Goal: Task Accomplishment & Management: Manage account settings

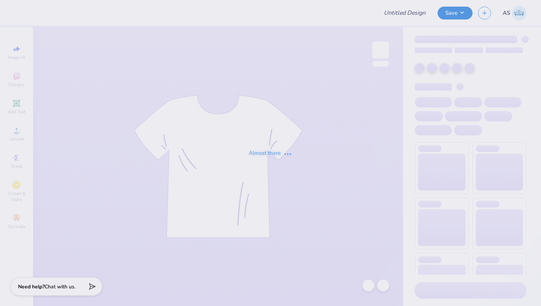
type input "University of Central Oklahoma : Rigoberto Cardenas"
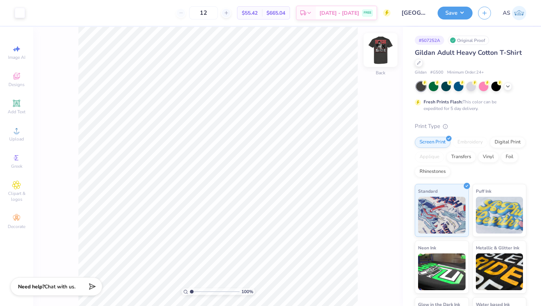
click at [379, 55] on img at bounding box center [380, 49] width 29 height 29
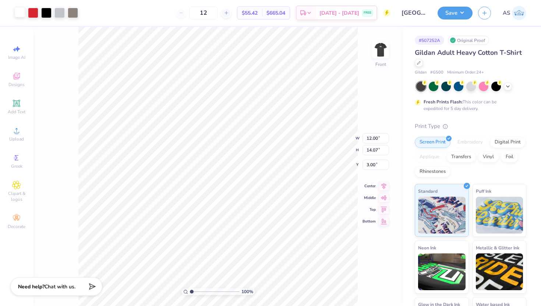
click at [15, 15] on div at bounding box center [20, 12] width 10 height 10
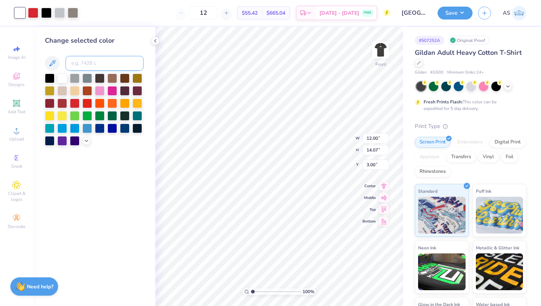
click at [84, 60] on input at bounding box center [104, 63] width 78 height 15
type input "428"
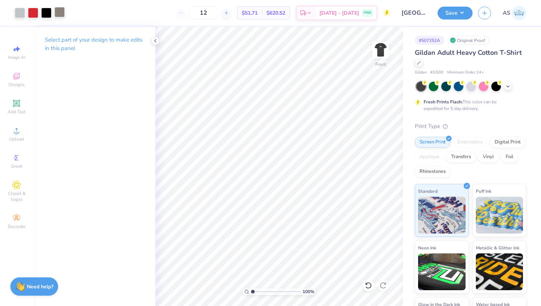
click at [57, 17] on div at bounding box center [59, 12] width 10 height 10
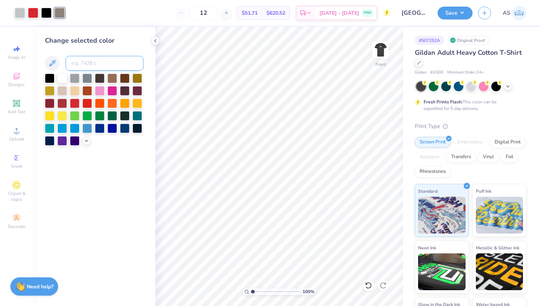
click at [94, 64] on input at bounding box center [104, 63] width 78 height 15
type input "428"
click at [154, 43] on icon at bounding box center [155, 41] width 6 height 6
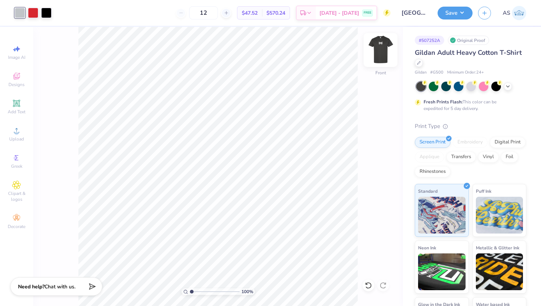
click at [386, 52] on img at bounding box center [380, 49] width 29 height 29
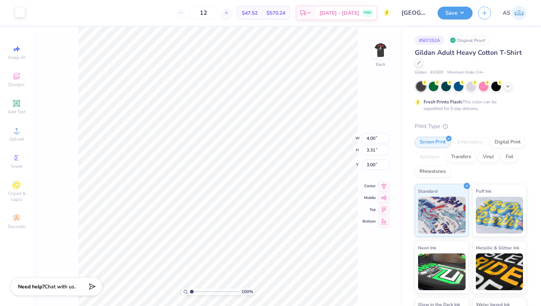
click at [22, 12] on div at bounding box center [20, 12] width 10 height 10
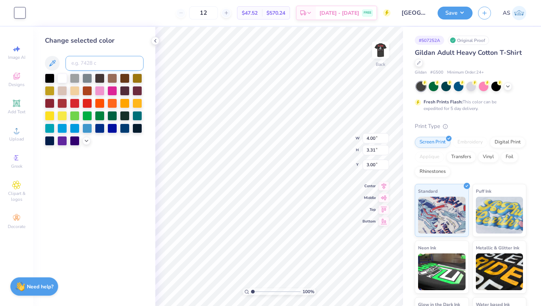
click at [97, 61] on input at bounding box center [104, 63] width 78 height 15
type input "428"
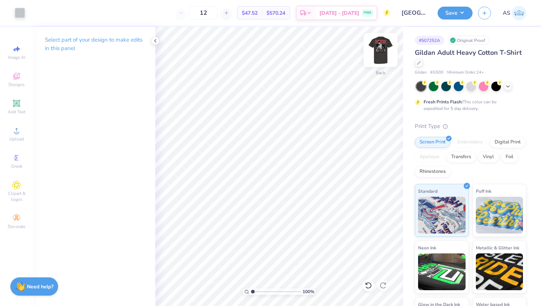
click at [382, 53] on img at bounding box center [380, 49] width 29 height 29
click at [380, 53] on img at bounding box center [380, 49] width 29 height 29
click at [447, 13] on button "Save" at bounding box center [454, 12] width 35 height 13
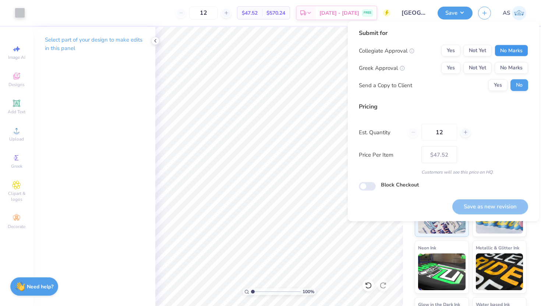
click at [510, 51] on button "No Marks" at bounding box center [510, 51] width 33 height 12
click at [512, 68] on button "No Marks" at bounding box center [510, 68] width 33 height 12
click at [479, 200] on button "Save as new revision" at bounding box center [490, 206] width 76 height 15
type input "$47.52"
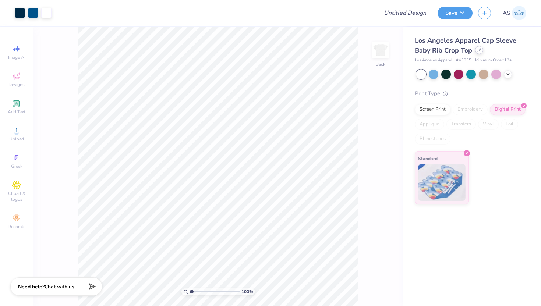
click at [478, 51] on icon at bounding box center [479, 50] width 4 height 4
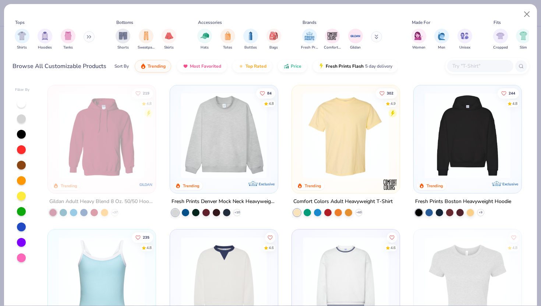
click at [460, 68] on input "text" at bounding box center [479, 66] width 57 height 8
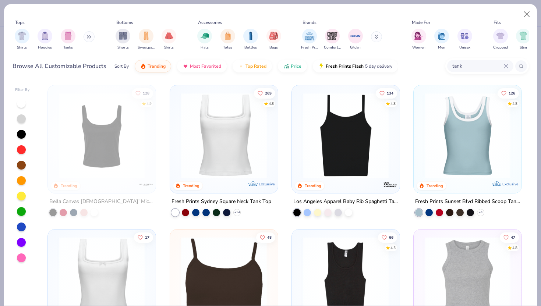
click at [506, 63] on div "tank" at bounding box center [480, 66] width 66 height 12
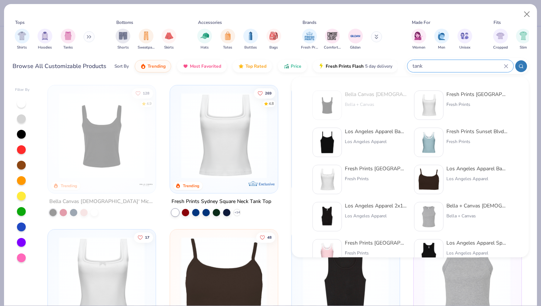
click at [506, 65] on icon at bounding box center [505, 65] width 3 height 3
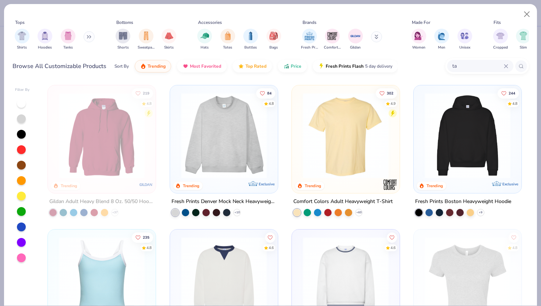
type input "t"
click at [105, 254] on img at bounding box center [101, 280] width 93 height 86
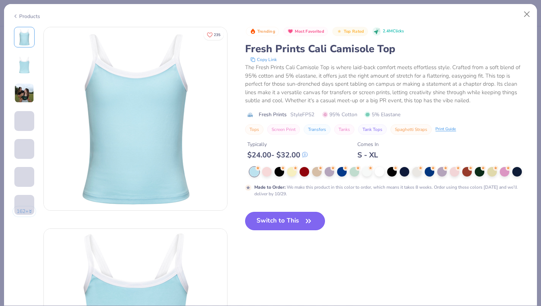
click at [297, 213] on button "Switch to This" at bounding box center [285, 221] width 80 height 18
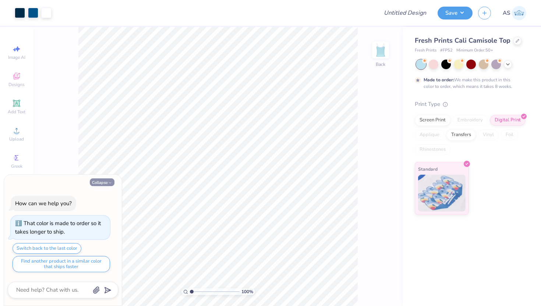
click at [104, 184] on button "Collapse" at bounding box center [102, 182] width 25 height 8
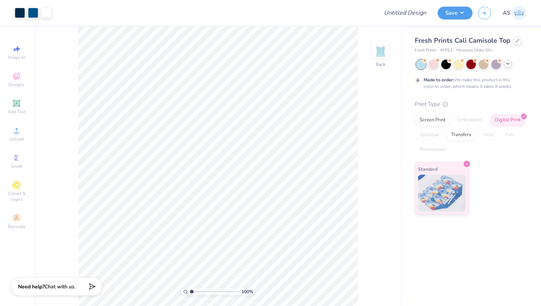
click at [510, 63] on icon at bounding box center [508, 64] width 6 height 6
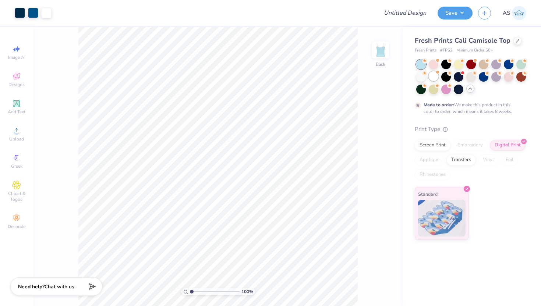
click at [430, 75] on div at bounding box center [433, 76] width 10 height 10
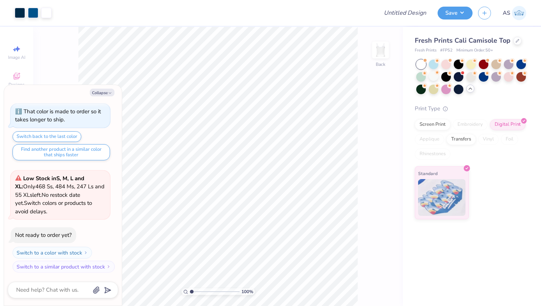
scroll to position [67, 0]
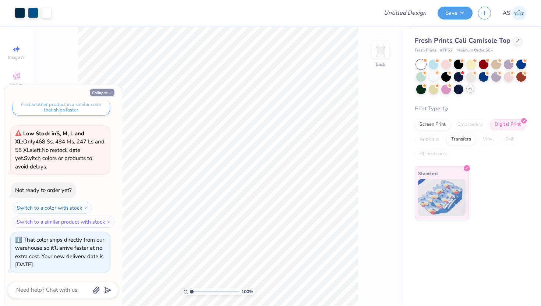
click at [93, 90] on button "Collapse" at bounding box center [102, 93] width 25 height 8
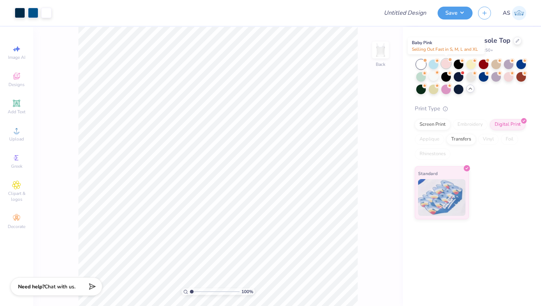
click at [449, 64] on div at bounding box center [446, 64] width 10 height 10
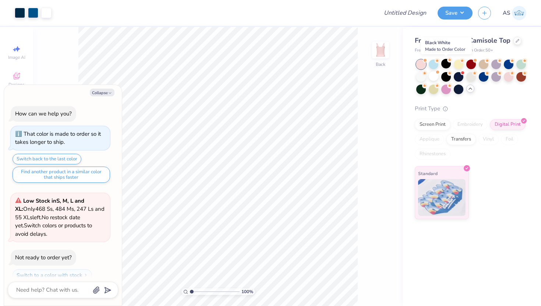
scroll to position [179, 0]
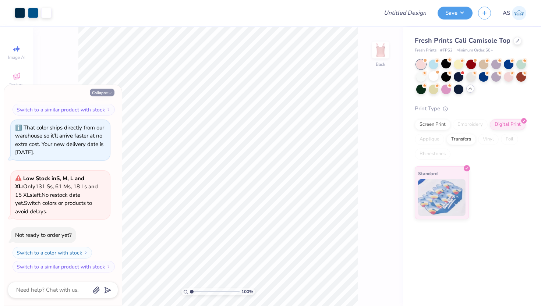
click at [111, 90] on button "Collapse" at bounding box center [102, 93] width 25 height 8
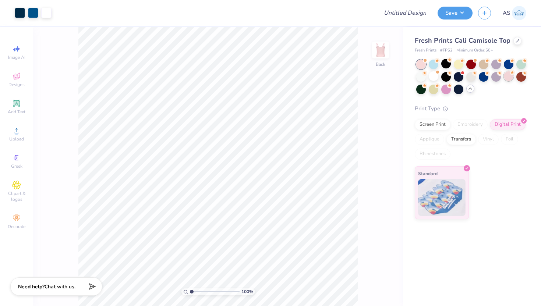
click at [508, 78] on div at bounding box center [508, 76] width 10 height 10
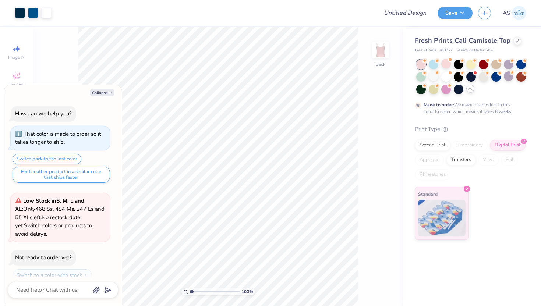
scroll to position [249, 0]
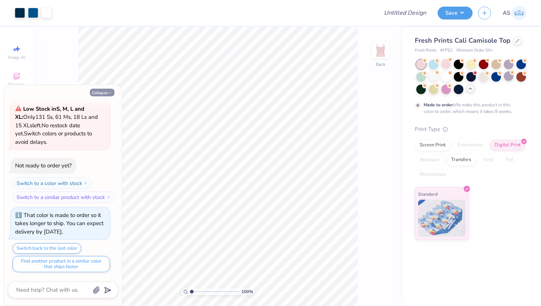
click at [107, 92] on button "Collapse" at bounding box center [102, 93] width 25 height 8
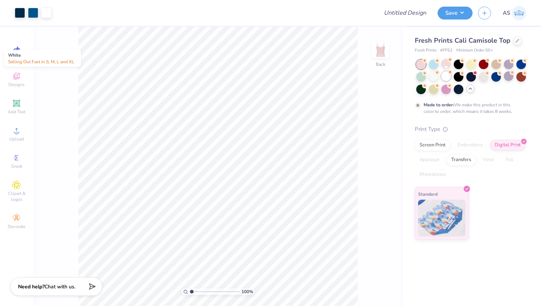
click at [445, 76] on div at bounding box center [446, 76] width 10 height 10
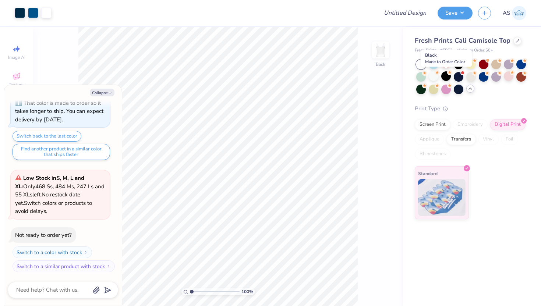
scroll to position [406, 0]
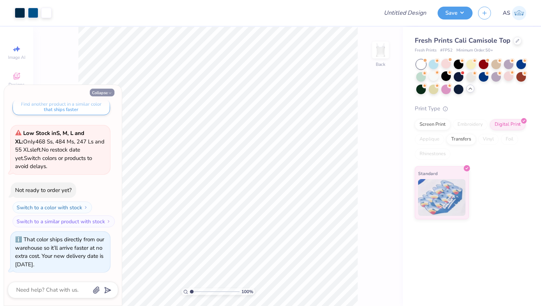
click at [108, 93] on icon "button" at bounding box center [110, 93] width 4 height 4
type textarea "x"
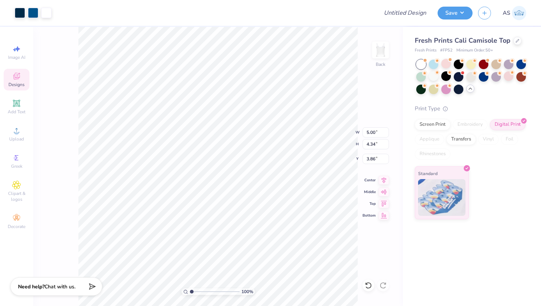
type input "1.97"
type input "5.96"
type input "5.18"
type input "6.11"
type input "5.30"
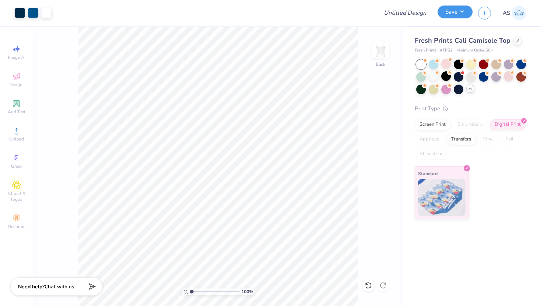
click at [453, 11] on button "Save" at bounding box center [454, 12] width 35 height 13
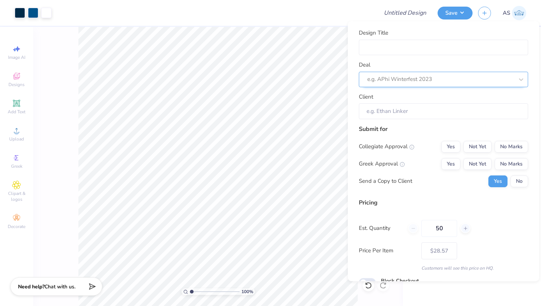
click at [453, 81] on div at bounding box center [440, 79] width 146 height 10
type input "t"
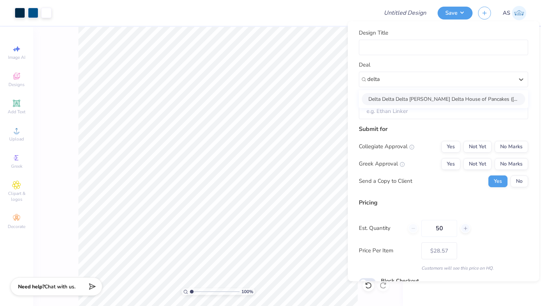
click at [454, 96] on div "Delta Delta Delta [PERSON_NAME] Delta House of Pancakes ([MEDICAL_DATA])" at bounding box center [443, 99] width 163 height 12
type input "delta"
type input "[PERSON_NAME]"
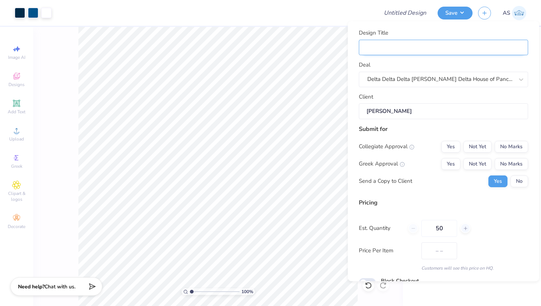
type input "$41.68"
click at [451, 49] on input "Design Title" at bounding box center [443, 47] width 169 height 16
type input "T"
type input "Tr"
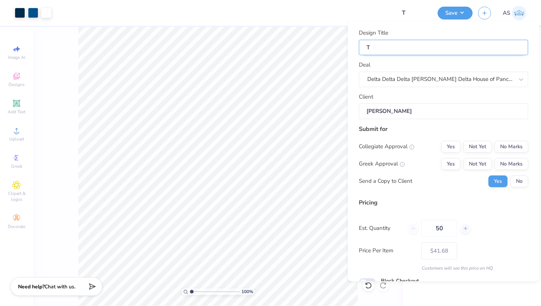
type input "Tr"
type input "Tru"
type input "Tr"
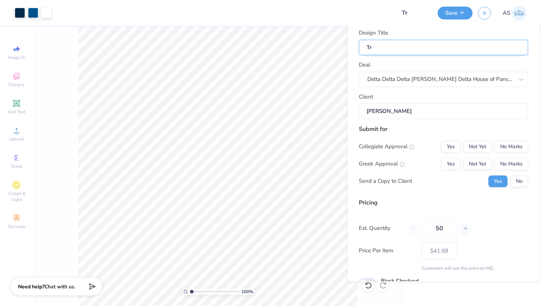
type input "Tri"
type input "Tri D"
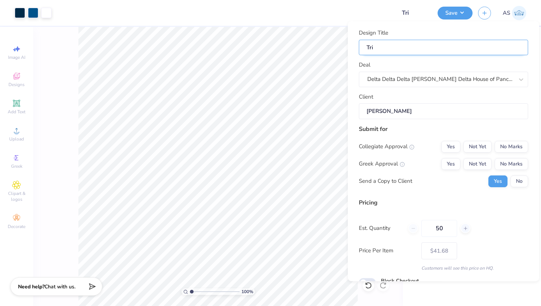
type input "Tri D"
type input "Tri De"
type input "Tri Del"
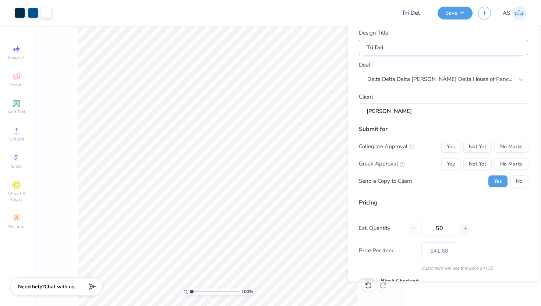
type input "Tri Delt"
type input "Tri Delta"
click at [512, 152] on button "No Marks" at bounding box center [510, 146] width 33 height 12
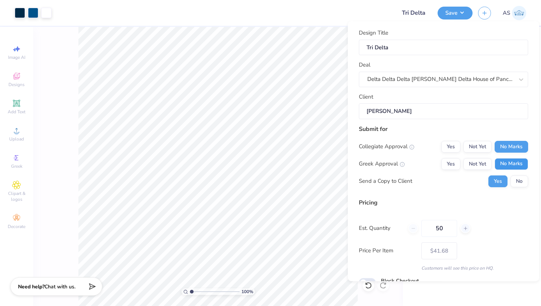
click at [508, 161] on button "No Marks" at bounding box center [510, 164] width 33 height 12
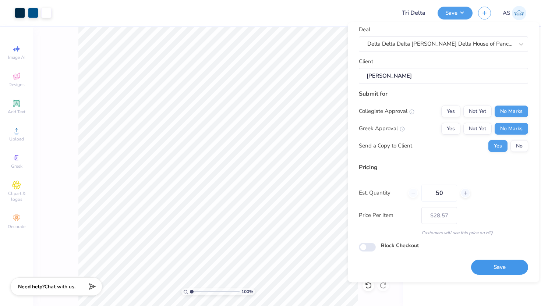
click at [479, 266] on button "Save" at bounding box center [499, 267] width 57 height 15
type input "$28.57"
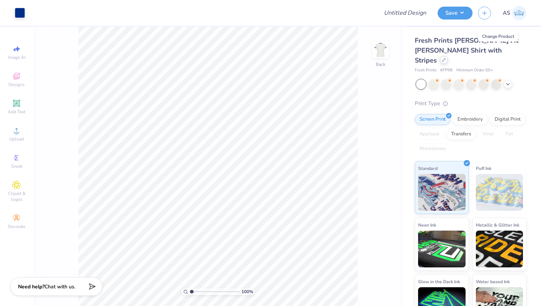
click at [448, 56] on div at bounding box center [443, 60] width 8 height 8
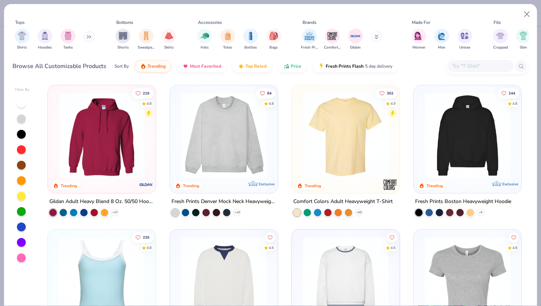
click at [472, 64] on input "text" at bounding box center [479, 66] width 57 height 8
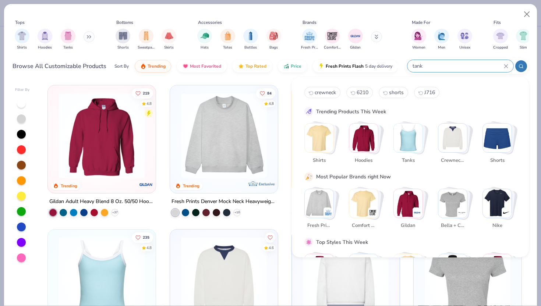
type input "tank"
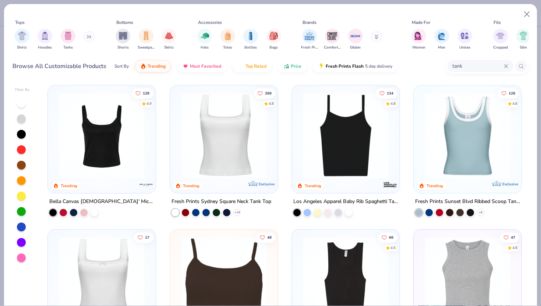
click at [299, 160] on img at bounding box center [252, 136] width 93 height 86
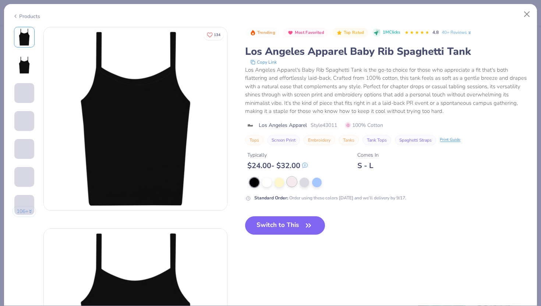
click at [289, 184] on div at bounding box center [292, 182] width 10 height 10
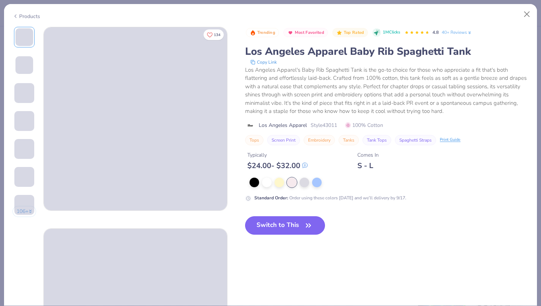
click at [287, 226] on button "Switch to This" at bounding box center [285, 225] width 80 height 18
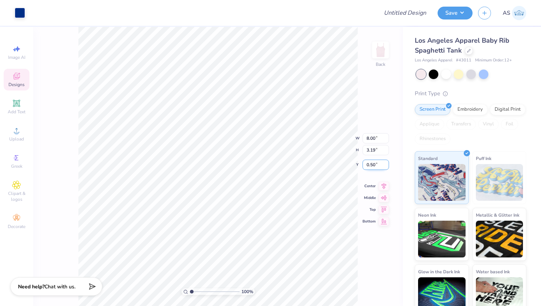
click at [364, 161] on input "0.50" at bounding box center [375, 165] width 26 height 10
type input "2.00"
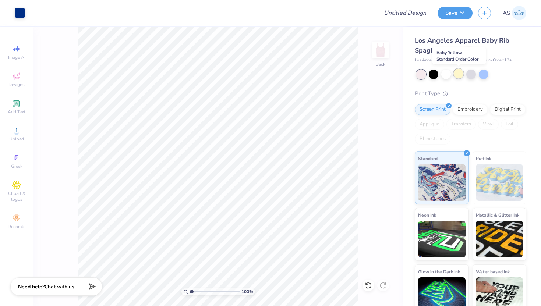
click at [459, 73] on div at bounding box center [458, 74] width 10 height 10
click at [468, 72] on div at bounding box center [471, 74] width 10 height 10
click at [481, 73] on div at bounding box center [483, 74] width 10 height 10
click at [452, 17] on button "Save" at bounding box center [454, 12] width 35 height 13
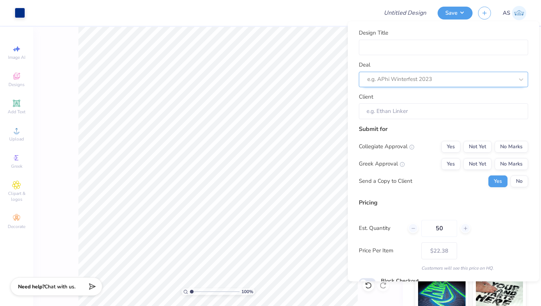
click at [460, 79] on div at bounding box center [440, 79] width 146 height 10
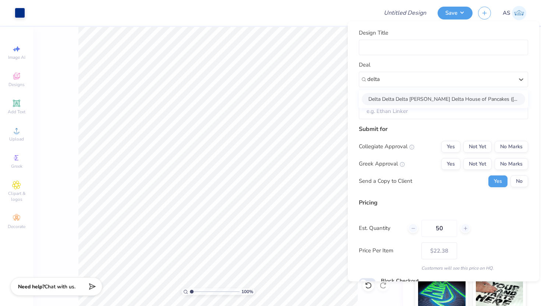
click at [453, 95] on div "Delta Delta Delta [PERSON_NAME] Delta House of Pancakes ([MEDICAL_DATA])" at bounding box center [443, 99] width 163 height 12
type input "delta"
type input "[PERSON_NAME]"
type input "– –"
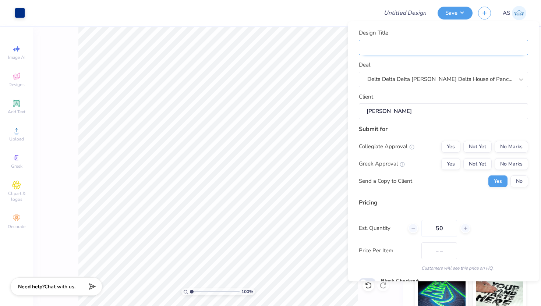
click at [437, 50] on input "Design Title" at bounding box center [443, 48] width 169 height 16
type input "T"
type input "Tr"
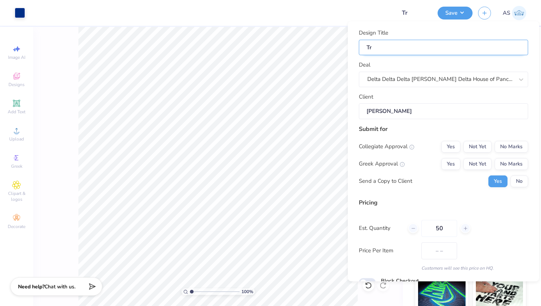
type input "Tri"
type input "Tri D"
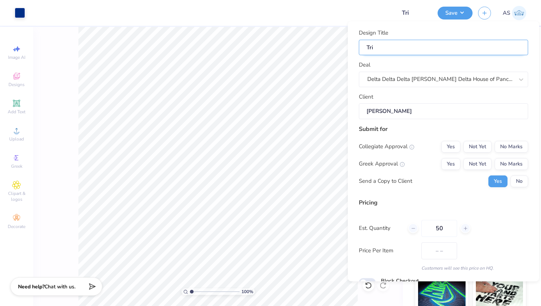
type input "Tri D"
type input "Tri De"
type input "Tri Del"
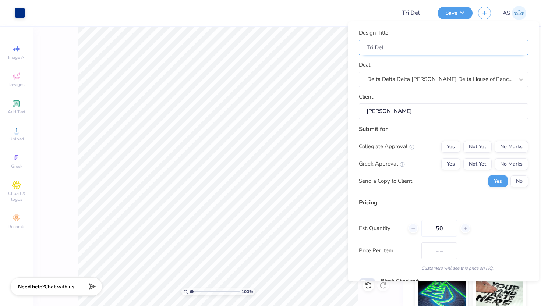
type input "Tri Delt"
type input "Tri Delta"
click at [500, 139] on div "Submit for Collegiate Approval Yes Not Yet No Marks Greek Approval Yes Not Yet …" at bounding box center [443, 159] width 169 height 68
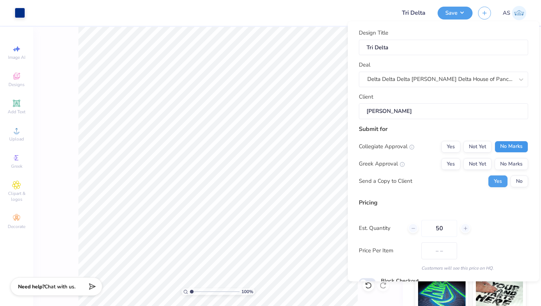
click at [501, 144] on button "No Marks" at bounding box center [510, 147] width 33 height 12
click at [502, 159] on button "No Marks" at bounding box center [510, 164] width 33 height 12
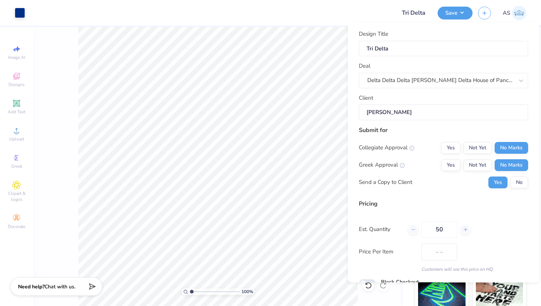
scroll to position [36, 0]
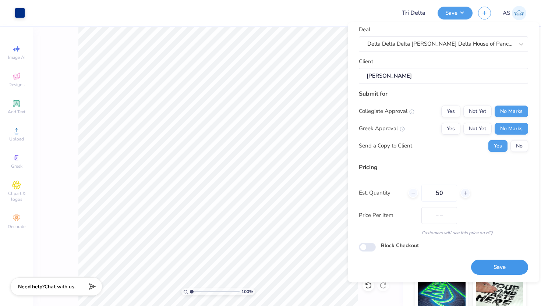
click at [478, 267] on button "Save" at bounding box center [499, 267] width 57 height 15
type input "$22.38"
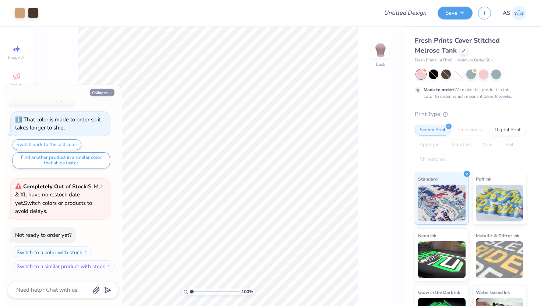
click at [103, 91] on button "Collapse" at bounding box center [102, 93] width 25 height 8
type textarea "x"
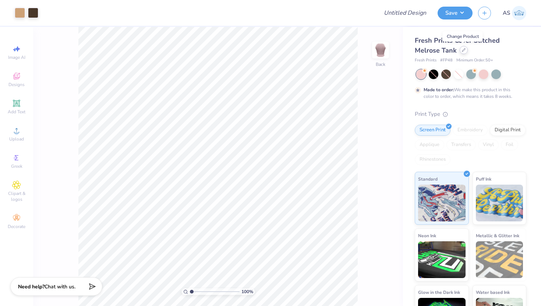
click at [463, 49] on icon at bounding box center [464, 50] width 4 height 4
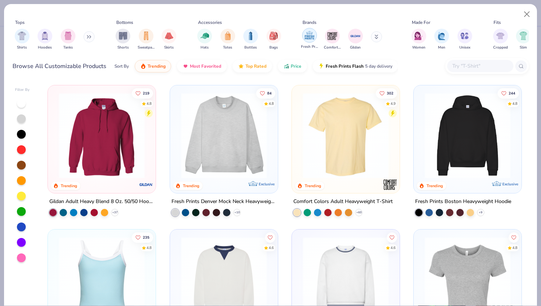
click at [310, 42] on div "filter for Fresh Prints" at bounding box center [309, 35] width 15 height 15
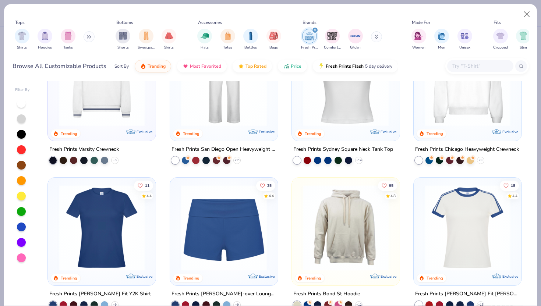
scroll to position [122, 0]
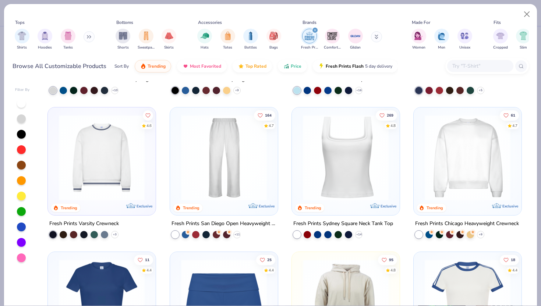
click at [473, 68] on input "text" at bounding box center [479, 66] width 57 height 8
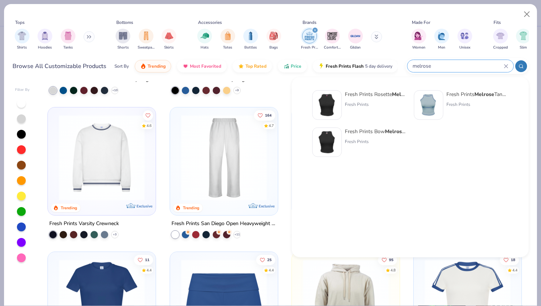
type input "melrose"
click at [423, 102] on img at bounding box center [428, 105] width 23 height 23
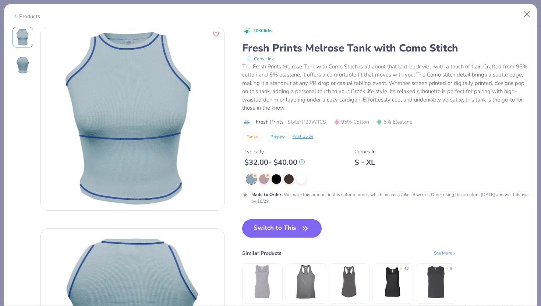
click at [14, 16] on icon at bounding box center [16, 16] width 6 height 9
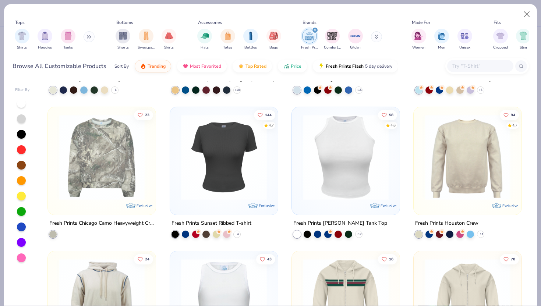
scroll to position [995, 0]
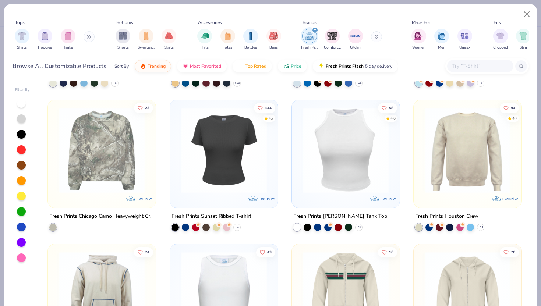
click at [343, 145] on img at bounding box center [345, 150] width 93 height 86
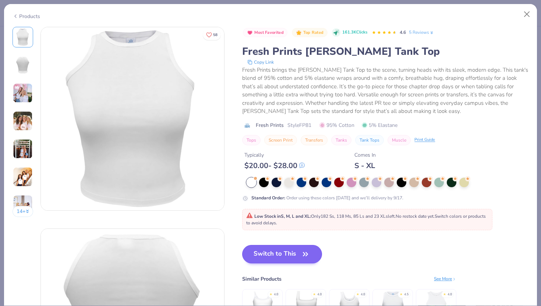
click at [292, 248] on button "Switch to This" at bounding box center [282, 254] width 80 height 18
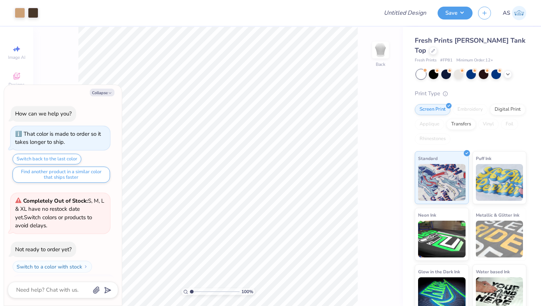
scroll to position [59, 0]
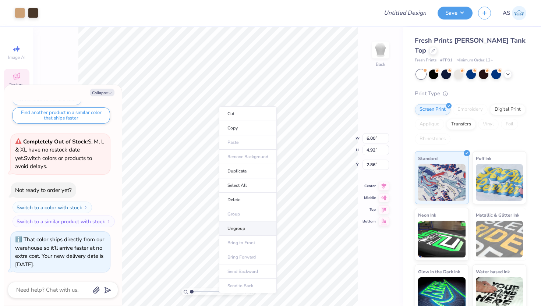
click at [245, 228] on li "Ungroup" at bounding box center [248, 228] width 58 height 14
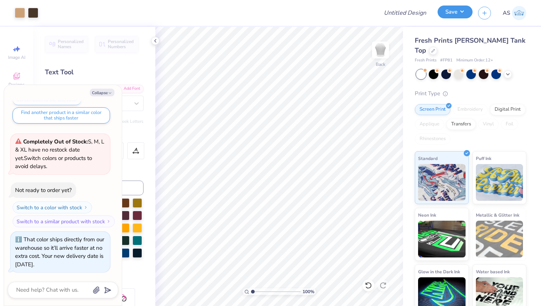
click at [448, 12] on button "Save" at bounding box center [454, 12] width 35 height 13
type textarea "x"
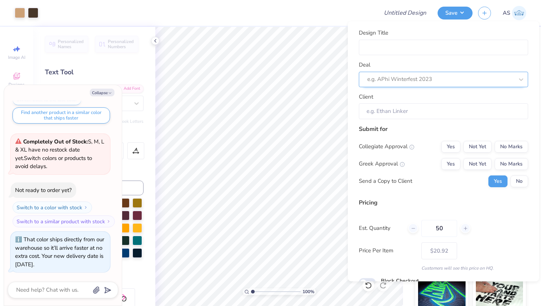
click at [459, 82] on div at bounding box center [440, 79] width 146 height 10
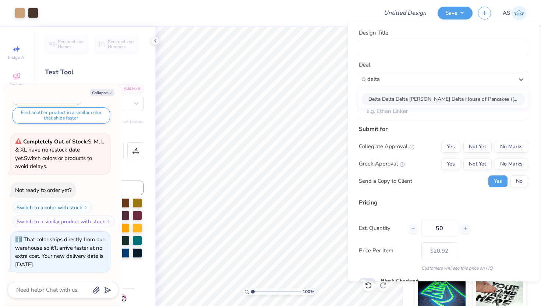
click at [451, 98] on div "Delta Delta Delta [PERSON_NAME] Delta House of Pancakes ([MEDICAL_DATA])" at bounding box center [443, 99] width 163 height 12
type input "delta"
type textarea "x"
type input "[PERSON_NAME]"
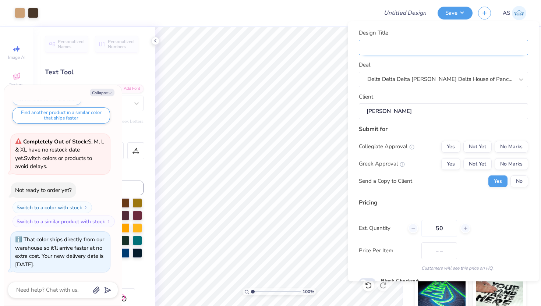
click at [443, 53] on input "Design Title" at bounding box center [443, 48] width 169 height 16
type input "$30.52"
type input "T"
type textarea "x"
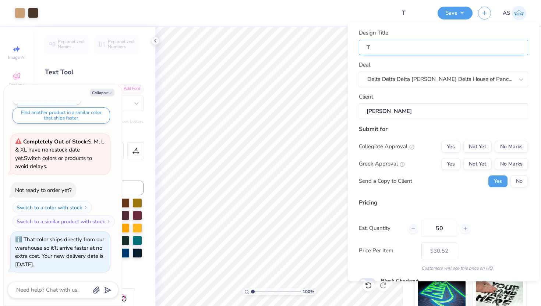
type input "Tr"
type textarea "x"
type input "Tr"
type input "Tri"
type textarea "x"
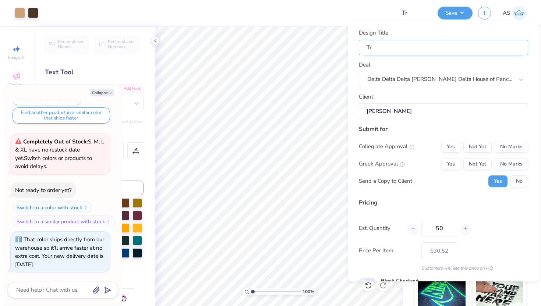
type input "Tri"
type input "TriD"
type textarea "x"
type input "TriD"
type input "TriDe"
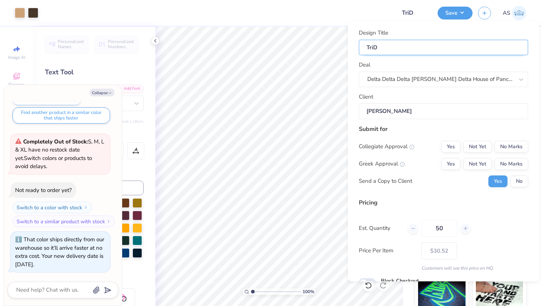
type textarea "x"
type input "TriD"
type textarea "x"
type input "Tri"
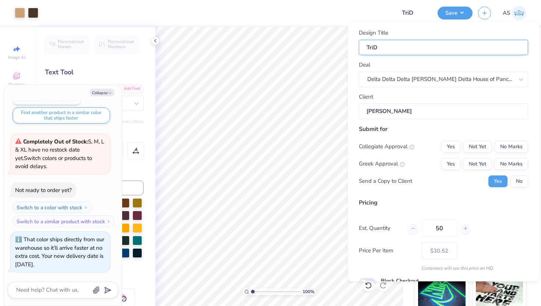
type textarea "x"
type input "Tri"
type textarea "x"
type input "Tri D"
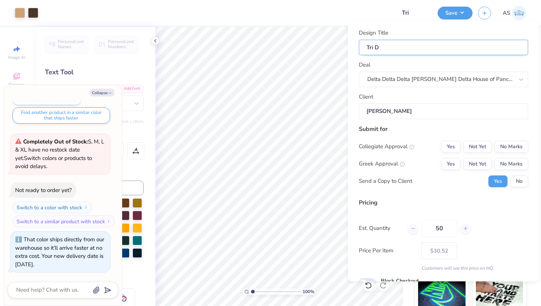
type input "Tri D"
type textarea "x"
type input "Tri De"
type textarea "x"
type input "Tri De"
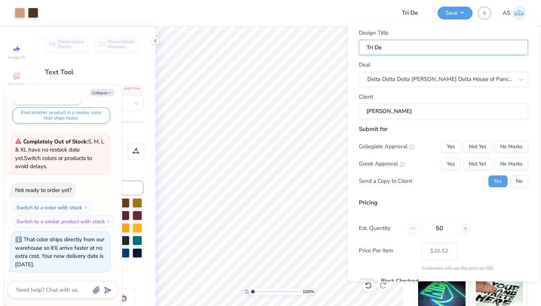
type input "Tri Del"
type textarea "x"
type input "Tri Del"
type input "Tri Delt"
type textarea "x"
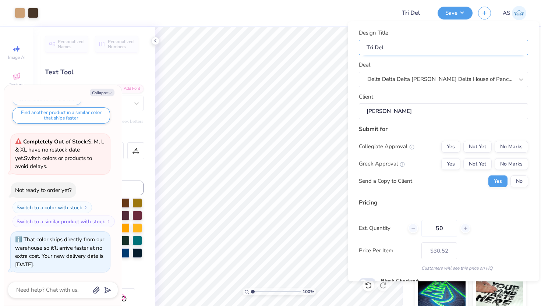
type input "Tri Delt"
type input "Tri Delta"
type textarea "x"
type input "Tri Delta"
click at [502, 152] on button "No Marks" at bounding box center [510, 147] width 33 height 12
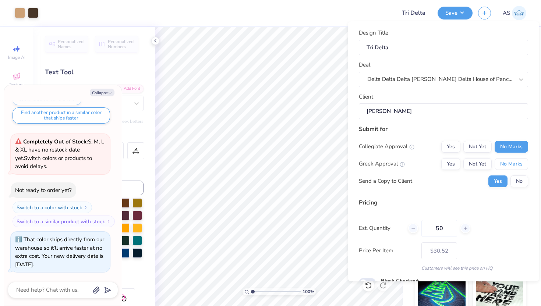
click at [502, 162] on button "No Marks" at bounding box center [510, 164] width 33 height 12
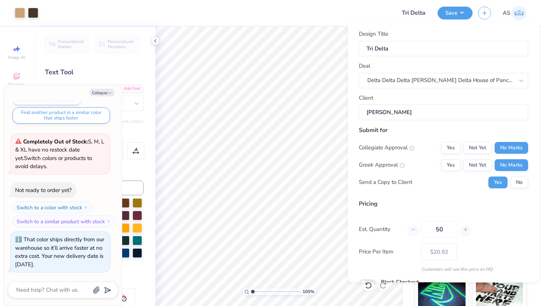
scroll to position [36, 0]
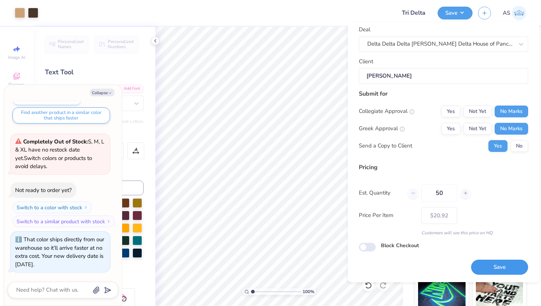
click at [483, 268] on button "Save" at bounding box center [499, 267] width 57 height 15
type input "$20.92"
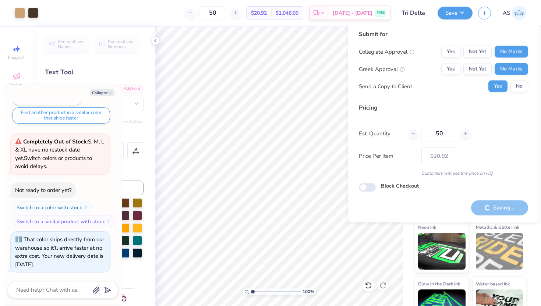
type textarea "x"
type input "– –"
type textarea "x"
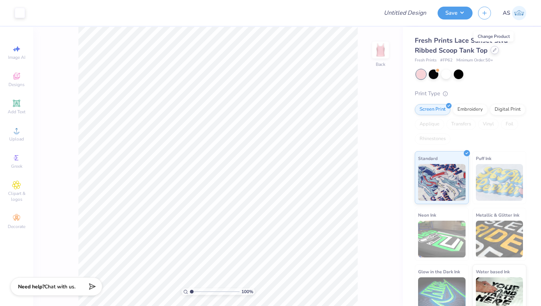
click at [492, 52] on div at bounding box center [494, 50] width 8 height 8
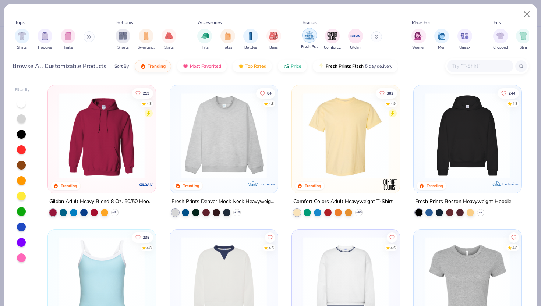
click at [308, 36] on img "filter for Fresh Prints" at bounding box center [309, 35] width 11 height 11
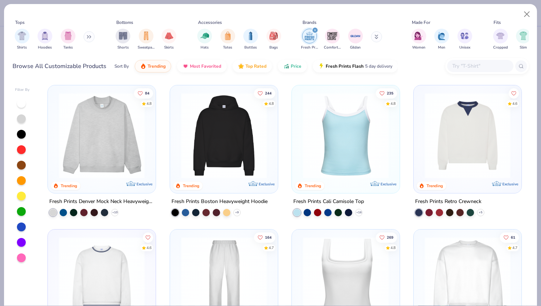
click at [459, 59] on div at bounding box center [486, 66] width 83 height 16
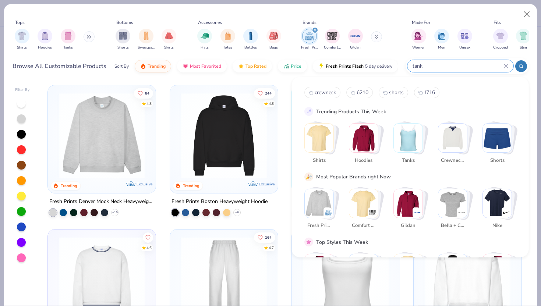
type input "tank"
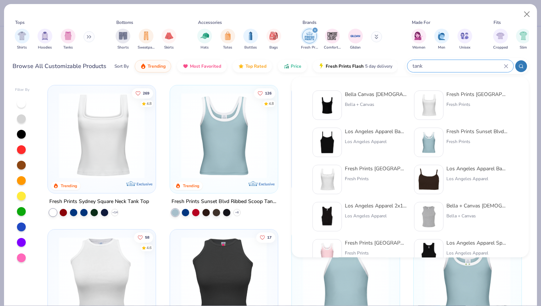
click at [289, 77] on div "Tops Shirts Hoodies Tanks Bottoms Shorts Sweatpants Skirts Accessories Hats Tot…" at bounding box center [270, 41] width 533 height 75
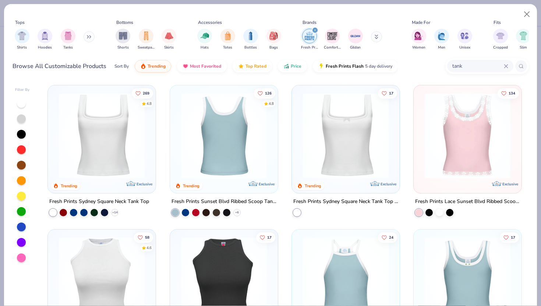
click at [228, 146] on img at bounding box center [223, 136] width 93 height 86
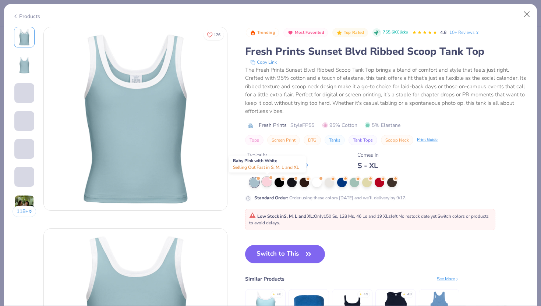
click at [266, 182] on div at bounding box center [267, 182] width 10 height 10
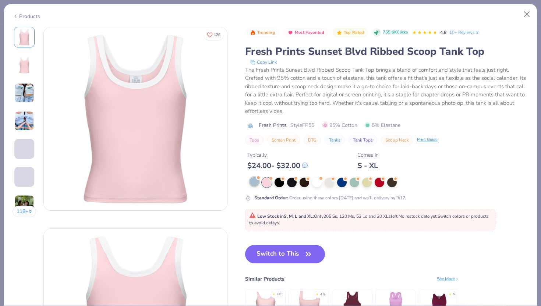
click at [257, 180] on div at bounding box center [254, 182] width 10 height 10
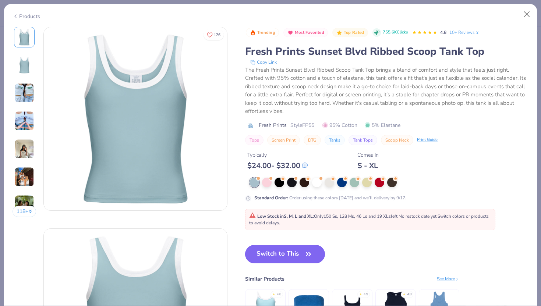
click at [299, 245] on button "Switch to This" at bounding box center [285, 254] width 80 height 18
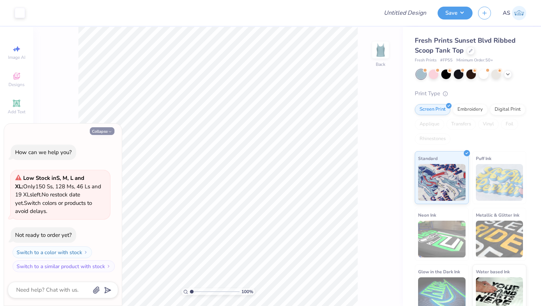
click at [105, 133] on button "Collapse" at bounding box center [102, 131] width 25 height 8
type textarea "x"
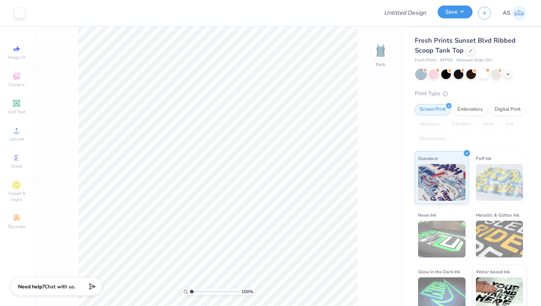
click at [445, 13] on button "Save" at bounding box center [454, 12] width 35 height 13
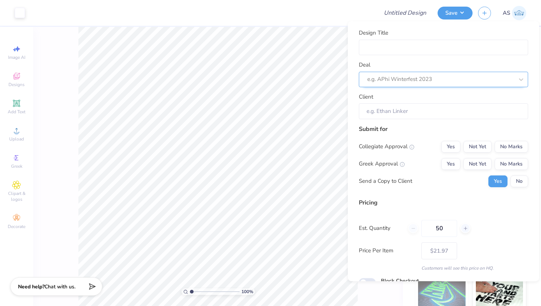
click at [464, 73] on div "e.g. APhi Winterfest 2023" at bounding box center [443, 78] width 169 height 15
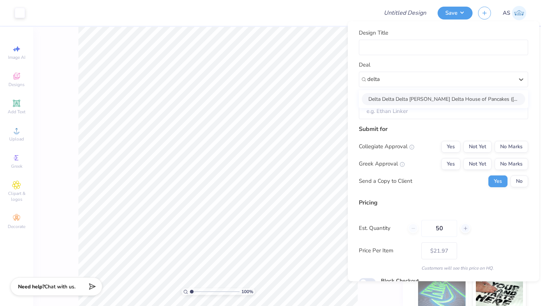
click at [438, 96] on div "Delta Delta Delta [PERSON_NAME] Delta House of Pancakes ([MEDICAL_DATA])" at bounding box center [443, 99] width 163 height 12
type input "delta"
type input "[PERSON_NAME]"
type input "– –"
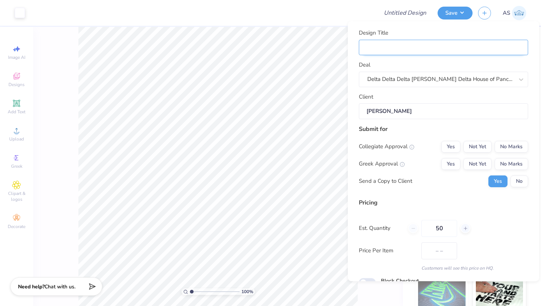
click at [433, 52] on input "Design Title" at bounding box center [443, 47] width 169 height 16
type input "t"
type input "tr"
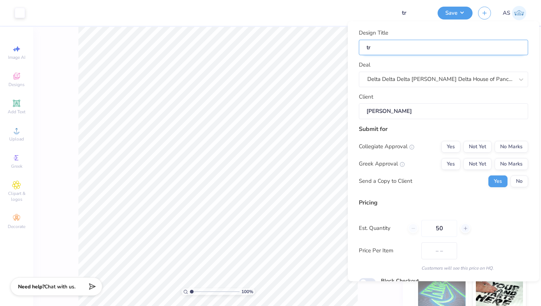
type input "tri"
type input "tri D"
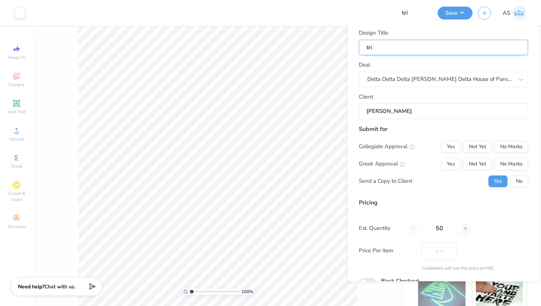
type input "tri D"
type input "$32.05"
type input "tri"
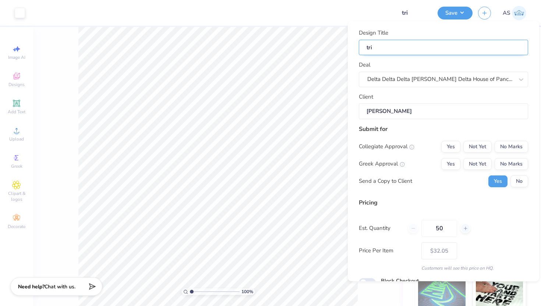
type input "tri"
type input "tr"
type input "t"
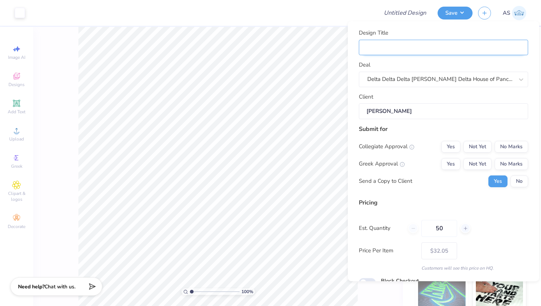
type input "T"
type input "Tr"
type input "Tri"
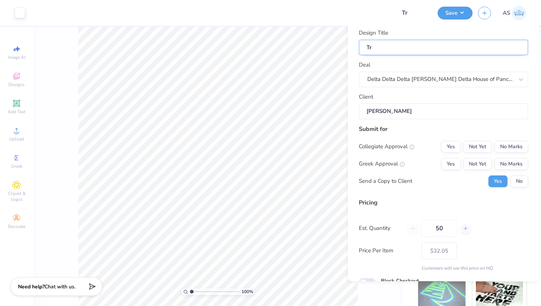
type input "Tri"
type input "Tri D"
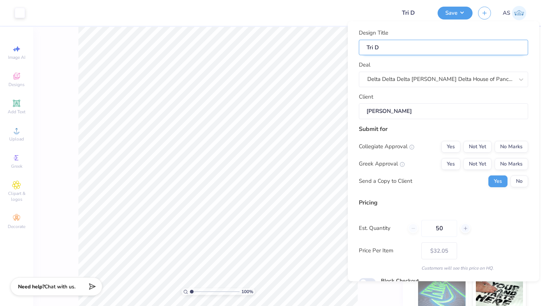
type input "Tri De"
type input "Tri Del"
type input "Tri Delt"
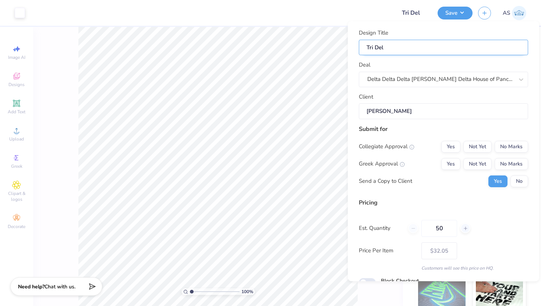
type input "Tri Delt"
type input "Tri Delta"
click at [509, 146] on button "No Marks" at bounding box center [510, 146] width 33 height 12
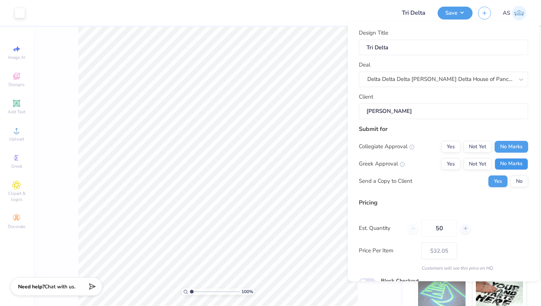
click at [509, 161] on button "No Marks" at bounding box center [510, 164] width 33 height 12
click at [512, 184] on button "No" at bounding box center [519, 181] width 18 height 12
type input "$21.97"
click at [445, 17] on button "Save" at bounding box center [454, 12] width 35 height 13
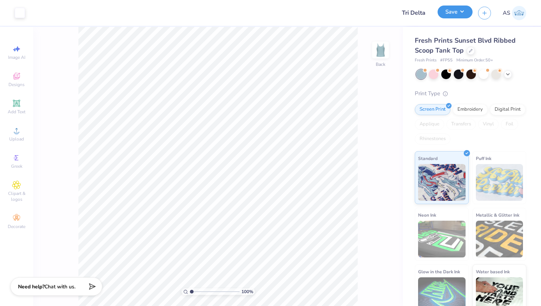
click at [448, 14] on button "Save" at bounding box center [454, 12] width 35 height 13
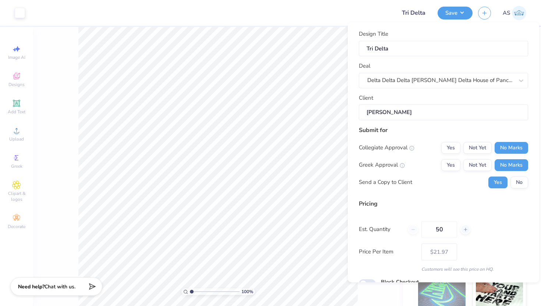
scroll to position [36, 0]
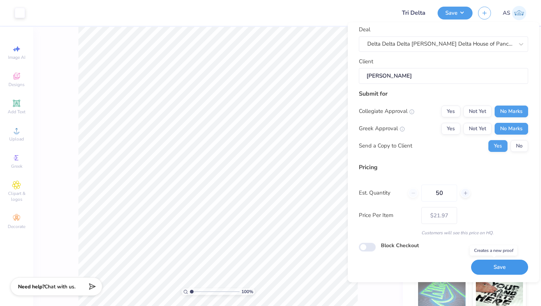
click at [484, 267] on button "Save" at bounding box center [499, 267] width 57 height 15
type input "$21.97"
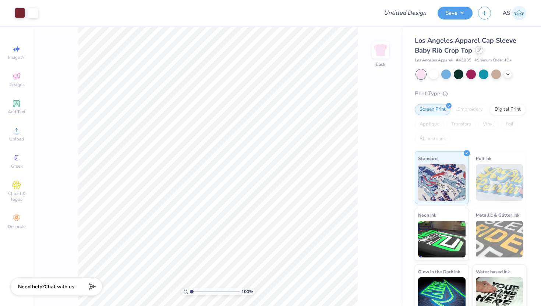
click at [478, 50] on icon at bounding box center [479, 50] width 4 height 4
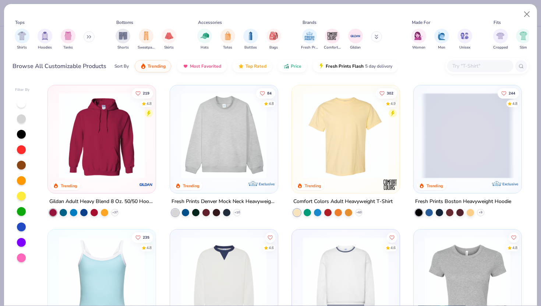
click at [317, 40] on div "Fresh Prints Comfort Colors Gildan" at bounding box center [346, 39] width 93 height 27
click at [310, 39] on img "filter for Fresh Prints" at bounding box center [309, 35] width 11 height 11
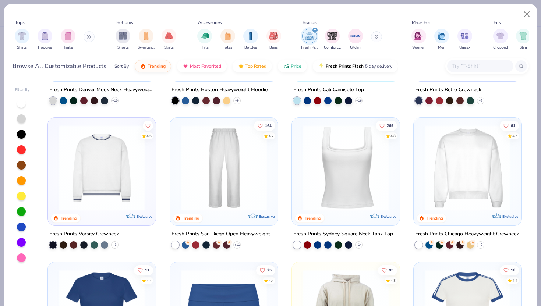
scroll to position [131, 0]
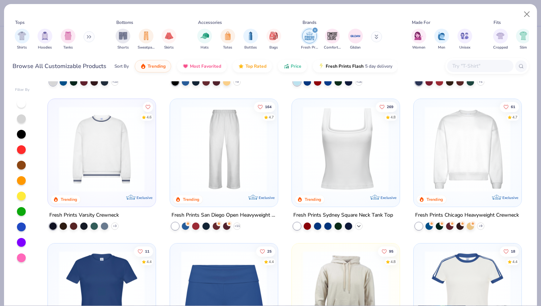
click at [356, 224] on icon at bounding box center [359, 226] width 6 height 6
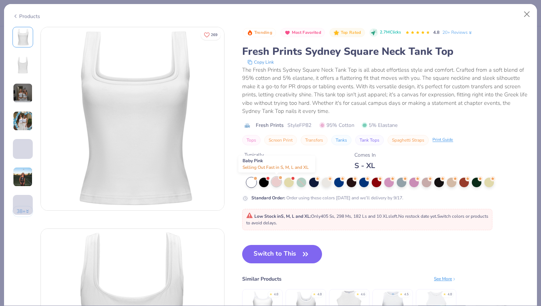
click at [276, 184] on div at bounding box center [276, 182] width 10 height 10
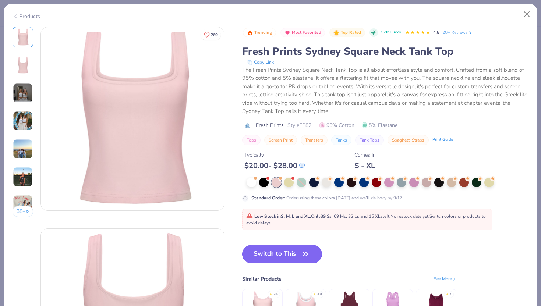
click at [288, 254] on button "Switch to This" at bounding box center [282, 254] width 80 height 18
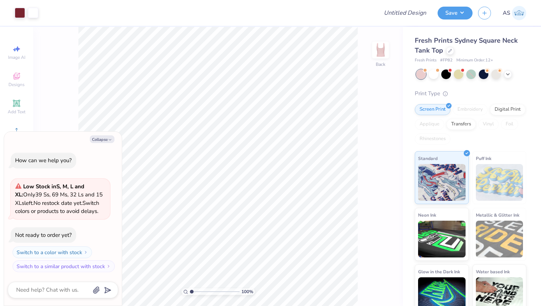
type textarea "x"
click at [365, 166] on input "1.46" at bounding box center [375, 165] width 26 height 10
type input "3"
type textarea "x"
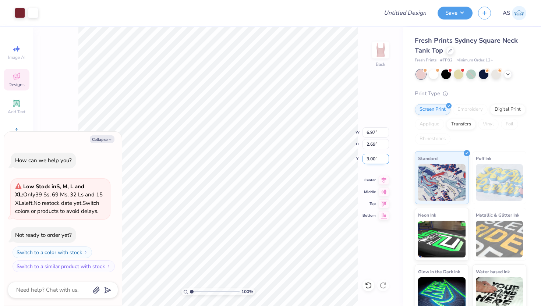
click at [366, 158] on input "3.00" at bounding box center [375, 159] width 26 height 10
type input "2"
type textarea "x"
type input "2.00"
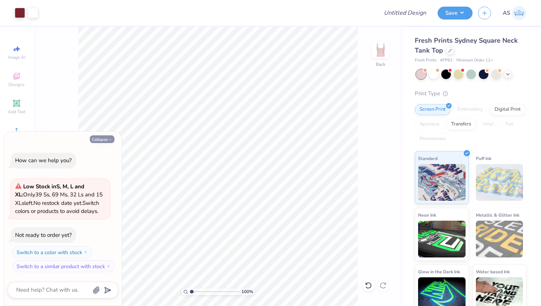
click at [107, 141] on button "Collapse" at bounding box center [102, 139] width 25 height 8
type textarea "x"
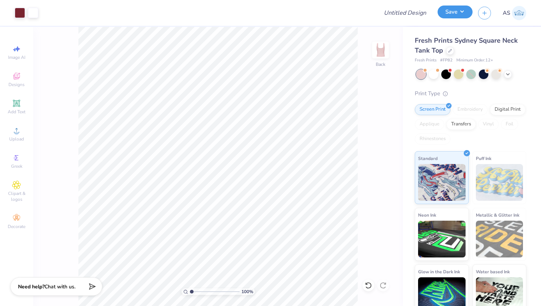
click at [448, 15] on button "Save" at bounding box center [454, 12] width 35 height 13
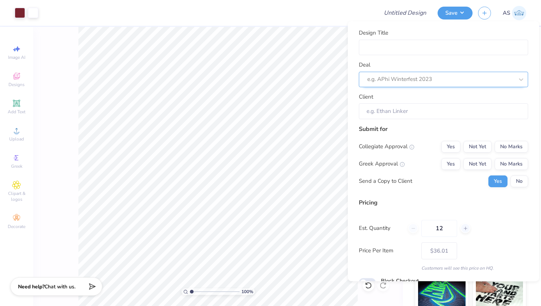
click at [431, 82] on div at bounding box center [440, 79] width 146 height 10
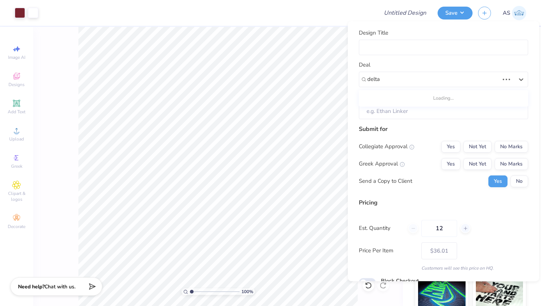
type input "delta"
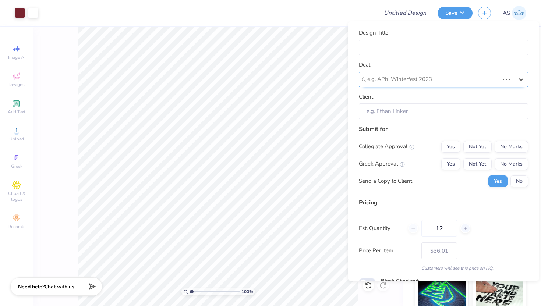
click at [412, 83] on div at bounding box center [433, 79] width 132 height 10
type input "d"
type input "t"
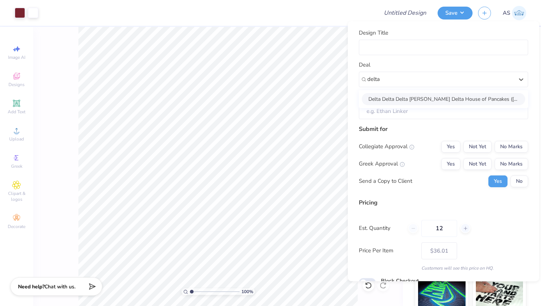
click at [427, 102] on div "Delta Delta Delta [PERSON_NAME] Delta House of Pancakes ([MEDICAL_DATA])" at bounding box center [443, 99] width 163 height 12
type input "delta"
type input "[PERSON_NAME]"
type input "– –"
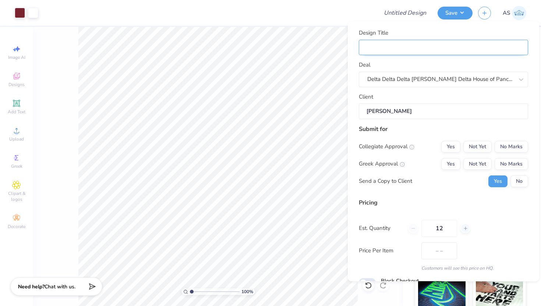
click at [434, 44] on input "Design Title" at bounding box center [443, 47] width 169 height 16
paste input "Tri Delta Fall '25"
type input "Tri Delta Fall '25"
click at [504, 148] on button "No Marks" at bounding box center [510, 146] width 33 height 12
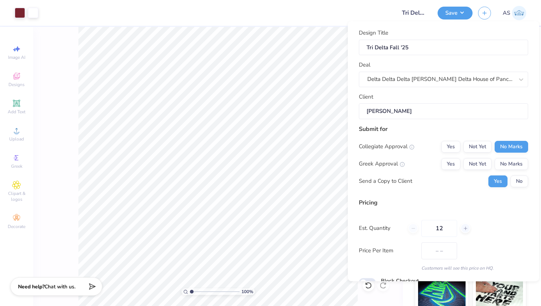
click at [506, 166] on button "No Marks" at bounding box center [510, 164] width 33 height 12
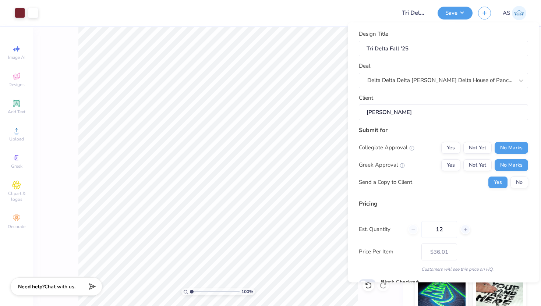
scroll to position [36, 0]
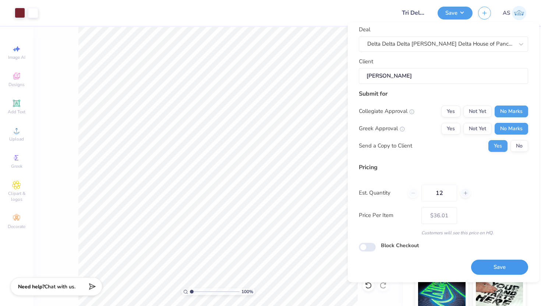
click at [491, 263] on button "Save" at bounding box center [499, 267] width 57 height 15
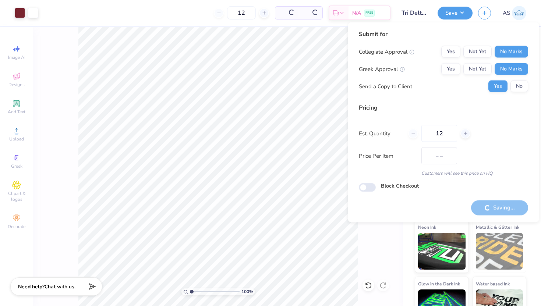
type input "$36.01"
